Goal: Information Seeking & Learning: Understand process/instructions

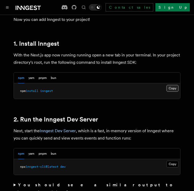
click at [173, 85] on button "Copy Copied" at bounding box center [173, 88] width 12 height 7
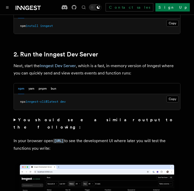
scroll to position [357, 0]
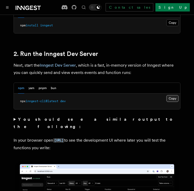
click at [173, 95] on button "Copy Copied" at bounding box center [173, 98] width 12 height 7
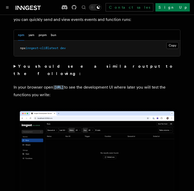
scroll to position [411, 0]
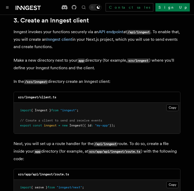
scroll to position [599, 0]
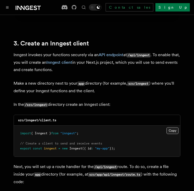
click at [171, 127] on button "Copy Copied" at bounding box center [173, 130] width 12 height 7
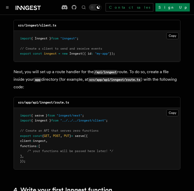
scroll to position [695, 0]
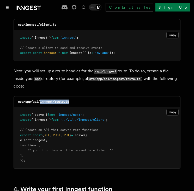
drag, startPoint x: 40, startPoint y: 86, endPoint x: 72, endPoint y: 85, distance: 32.4
click at [72, 96] on div "src/app/api/inngest/route.ts" at bounding box center [97, 101] width 167 height 11
copy code "inngest/route.ts"
click at [175, 109] on button "Copy Copied" at bounding box center [173, 112] width 12 height 7
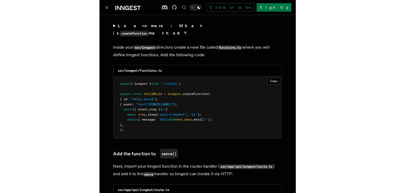
scroll to position [928, 0]
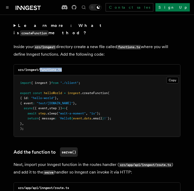
drag, startPoint x: 41, startPoint y: 48, endPoint x: 67, endPoint y: 45, distance: 26.3
click at [67, 65] on div "src/inngest/functions.ts" at bounding box center [97, 70] width 167 height 11
copy code "functions.ts"
click at [175, 77] on button "Copy Copied" at bounding box center [173, 80] width 12 height 7
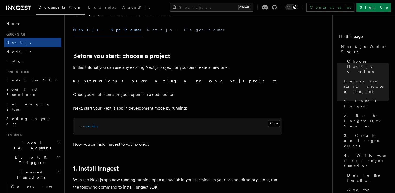
scroll to position [0, 0]
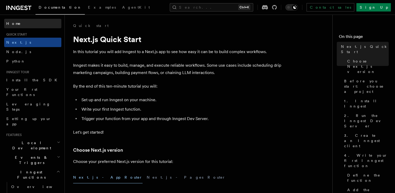
click at [16, 23] on span "Home" at bounding box center [13, 23] width 15 height 5
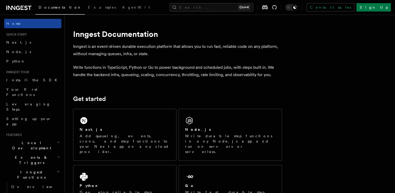
click at [16, 24] on link "Home" at bounding box center [32, 23] width 57 height 9
